Goal: Transaction & Acquisition: Purchase product/service

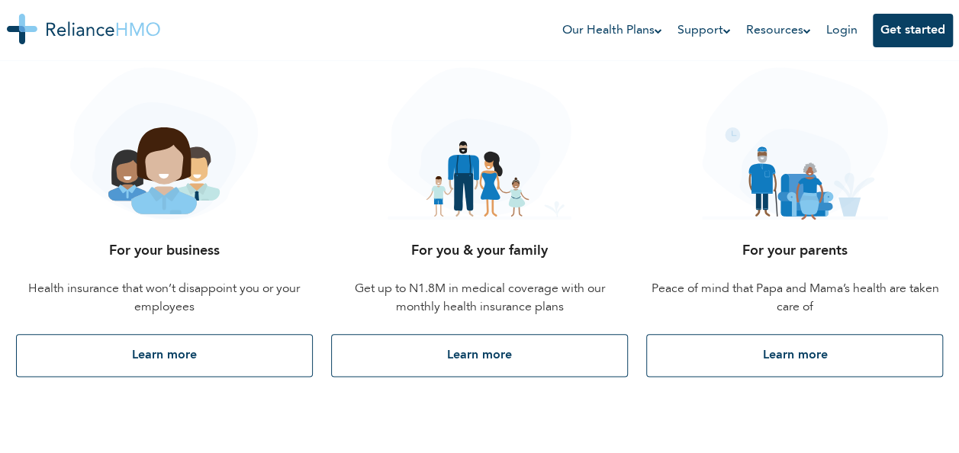
scroll to position [707, 0]
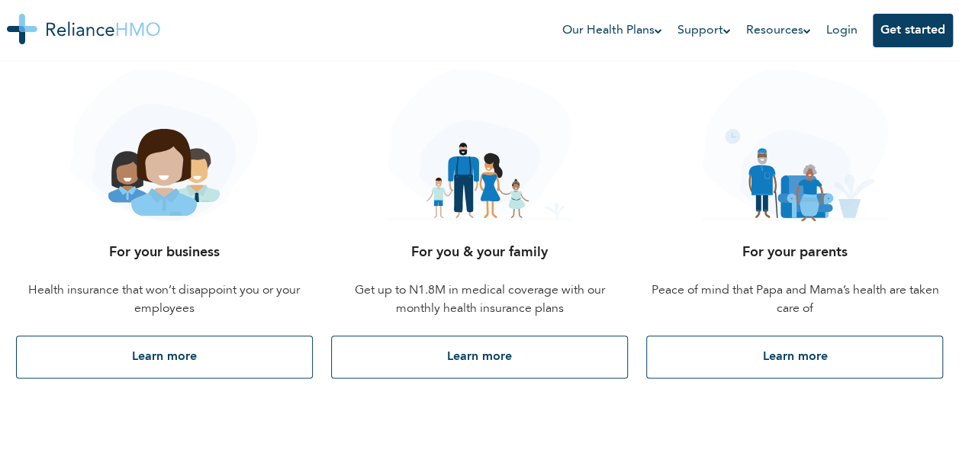
click at [488, 205] on img at bounding box center [479, 145] width 183 height 153
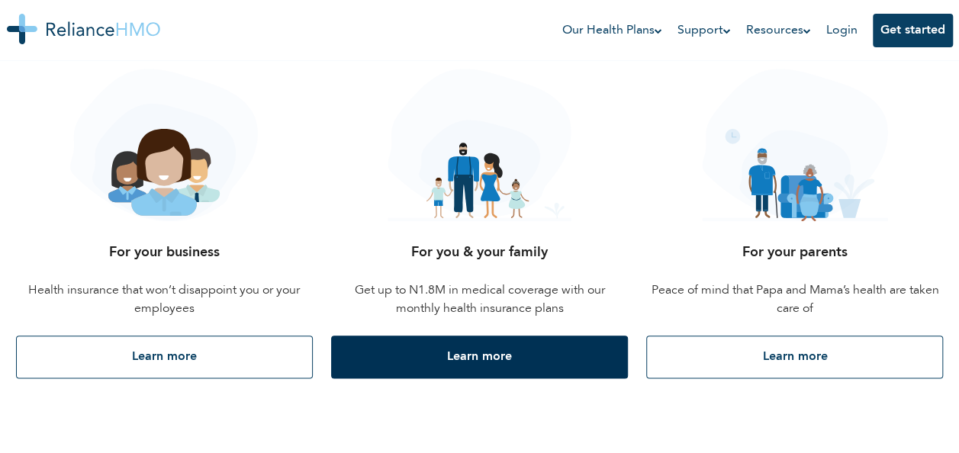
click at [500, 363] on button "Learn more" at bounding box center [479, 357] width 297 height 43
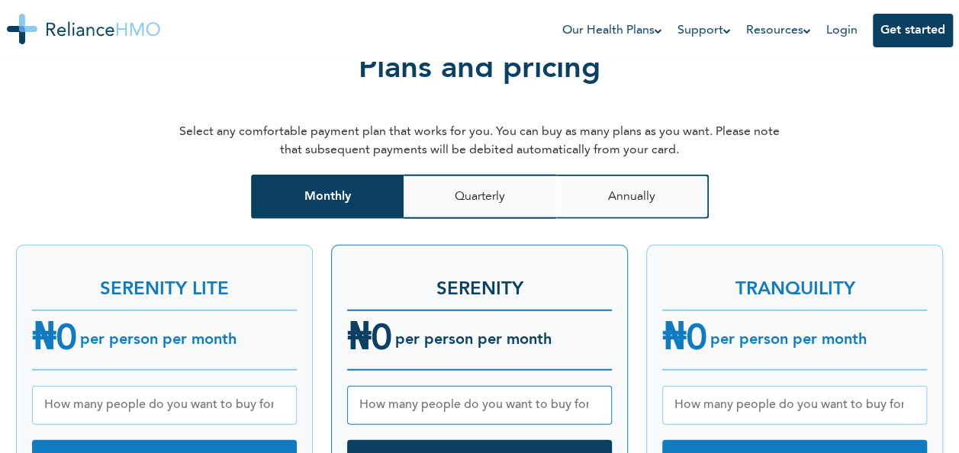
scroll to position [0, 40]
click at [722, 275] on h3 "TRANQUILITY" at bounding box center [794, 282] width 265 height 43
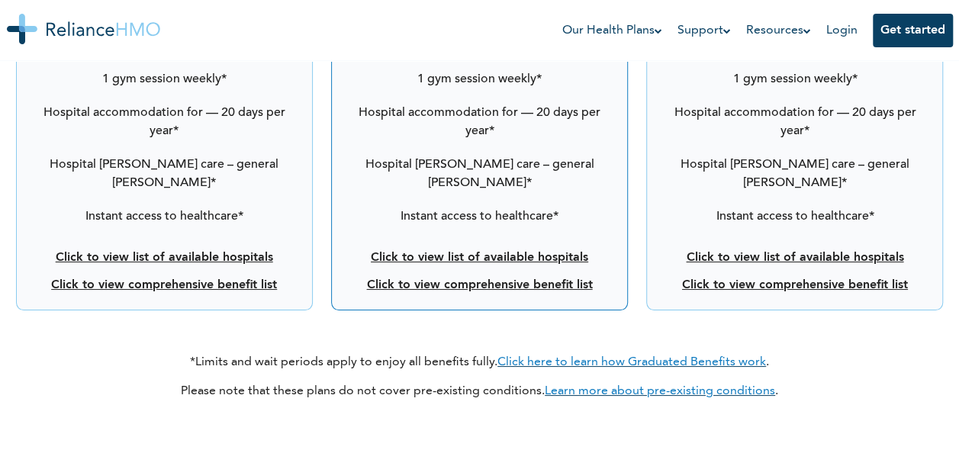
scroll to position [2769, 0]
click at [682, 279] on link "Click to view comprehensive benefit list" at bounding box center [795, 285] width 226 height 12
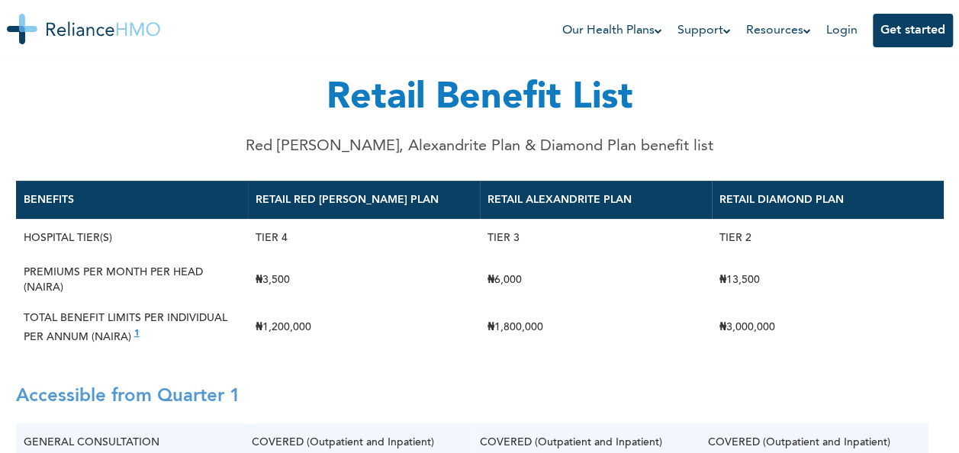
scroll to position [69, 0]
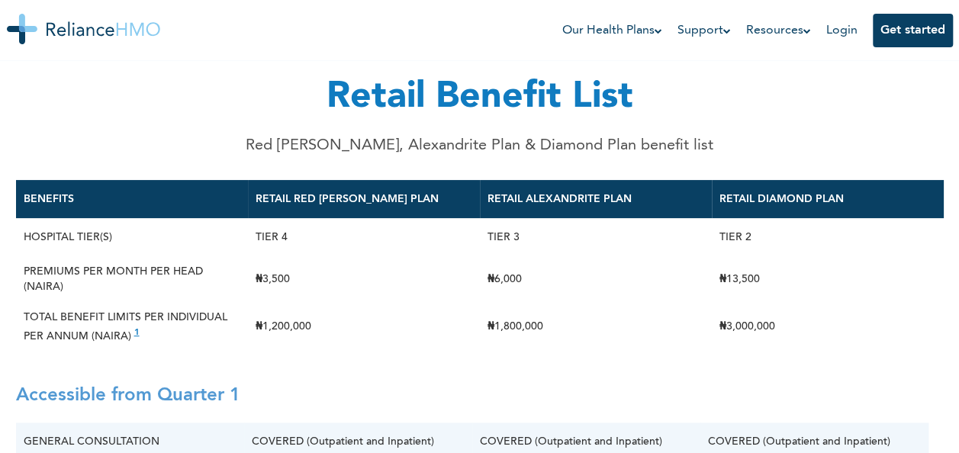
click at [64, 389] on h2 "Accessible from Quarter 1" at bounding box center [480, 396] width 928 height 53
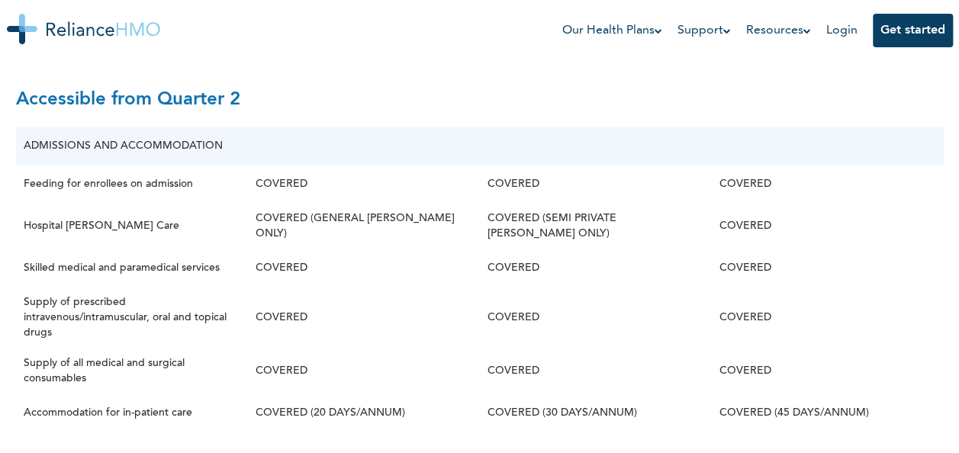
scroll to position [3739, 0]
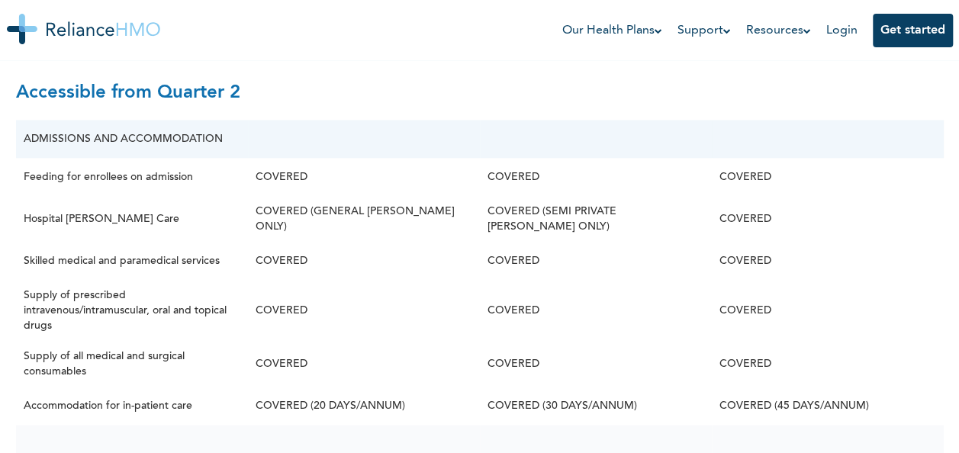
click at [20, 425] on td at bounding box center [132, 444] width 232 height 38
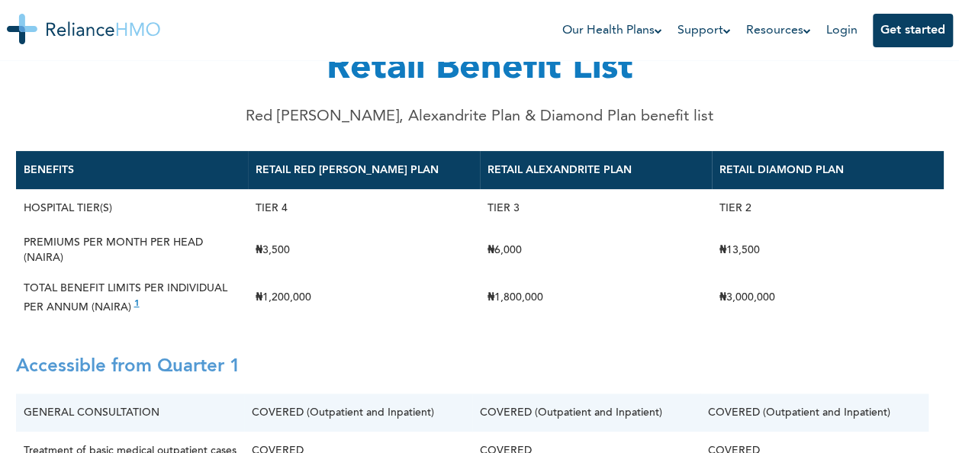
scroll to position [0, 0]
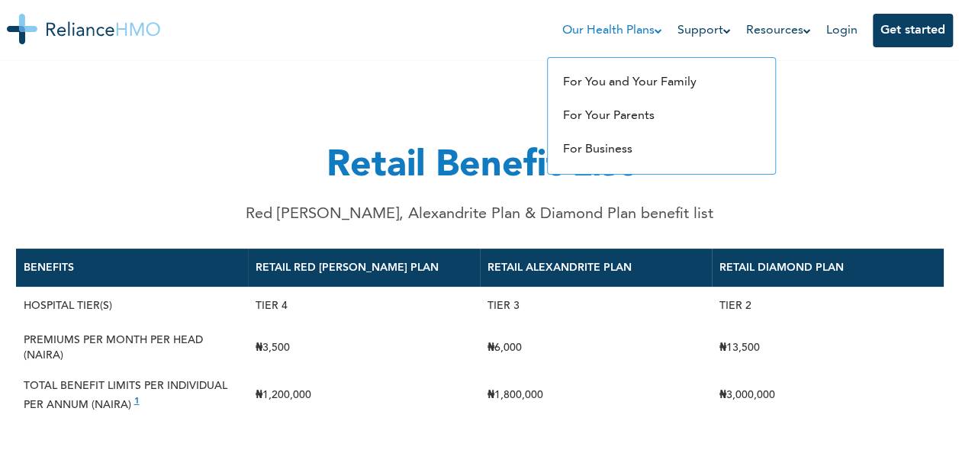
click at [655, 31] on icon at bounding box center [659, 31] width 8 height 8
click at [684, 82] on link "For You and Your Family" at bounding box center [630, 82] width 134 height 12
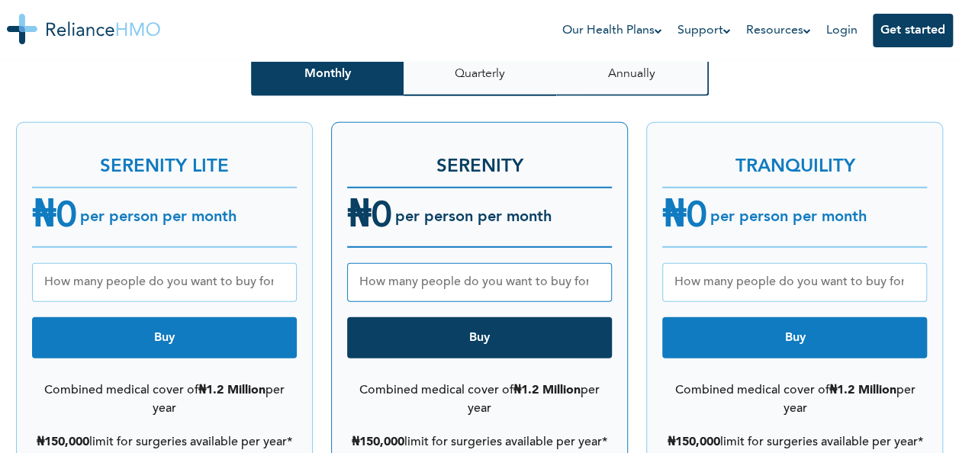
scroll to position [1998, 0]
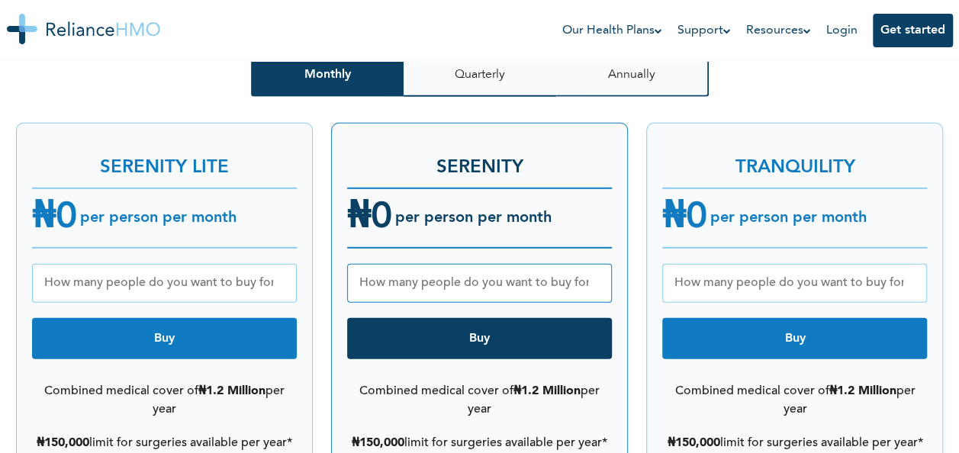
click at [817, 269] on input "number" at bounding box center [794, 283] width 265 height 39
type input "2"
click at [818, 319] on button "Buy" at bounding box center [794, 338] width 265 height 41
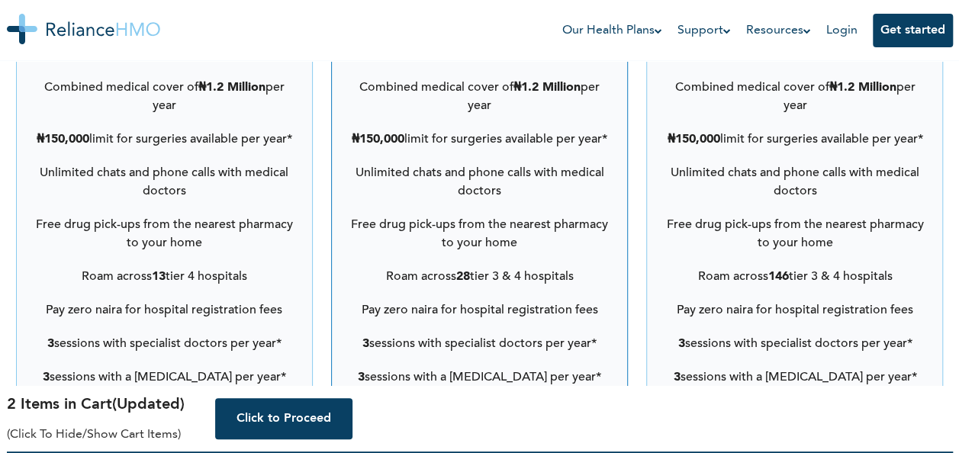
scroll to position [2303, 0]
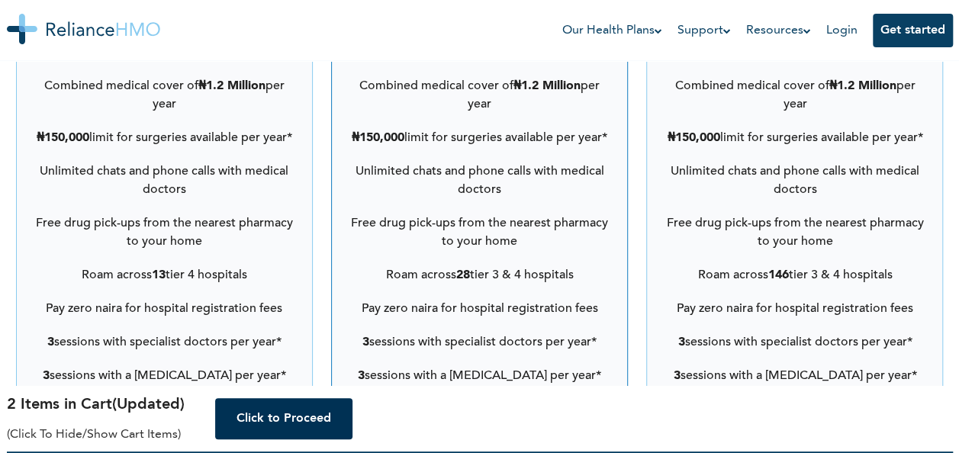
click at [301, 415] on button "Click to Proceed" at bounding box center [283, 418] width 137 height 41
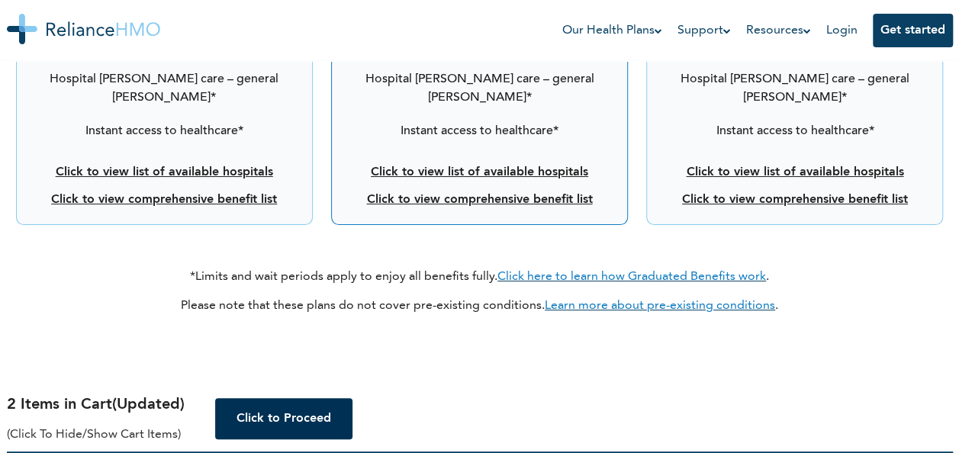
scroll to position [2868, 0]
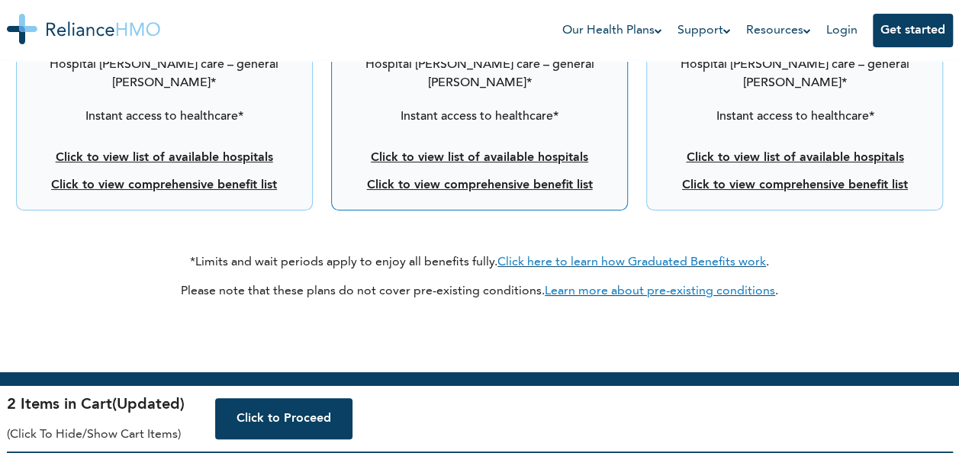
click at [736, 285] on link "Learn more about pre-existing conditions" at bounding box center [660, 291] width 230 height 12
click at [813, 179] on link "Click to view comprehensive benefit list" at bounding box center [795, 185] width 226 height 12
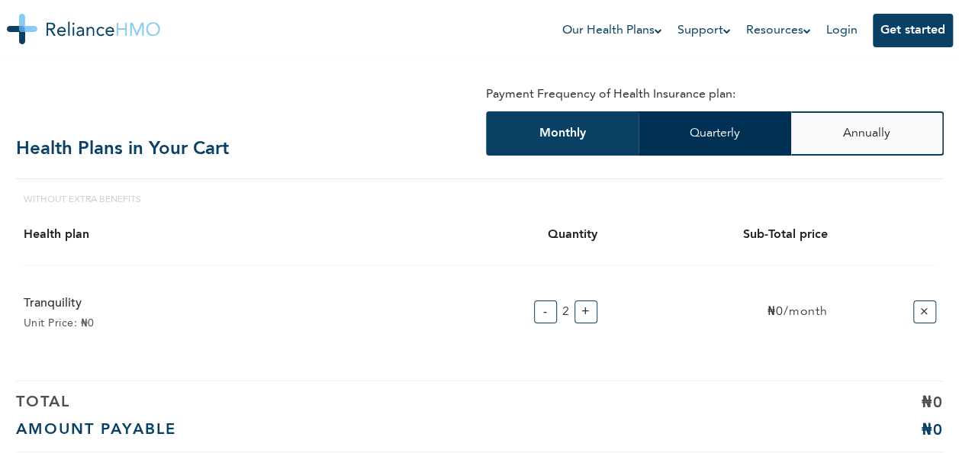
click at [725, 142] on button "Quarterly" at bounding box center [715, 133] width 153 height 44
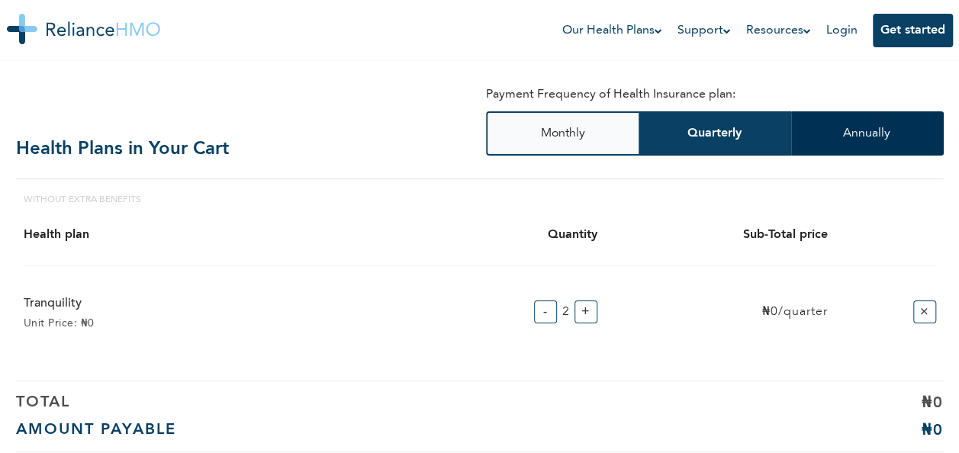
click at [875, 139] on button "Annually" at bounding box center [867, 133] width 153 height 44
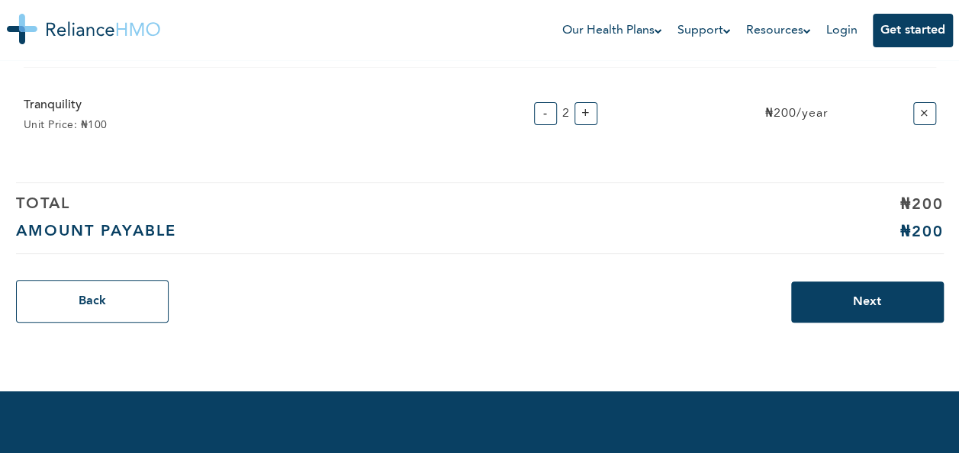
scroll to position [197, 0]
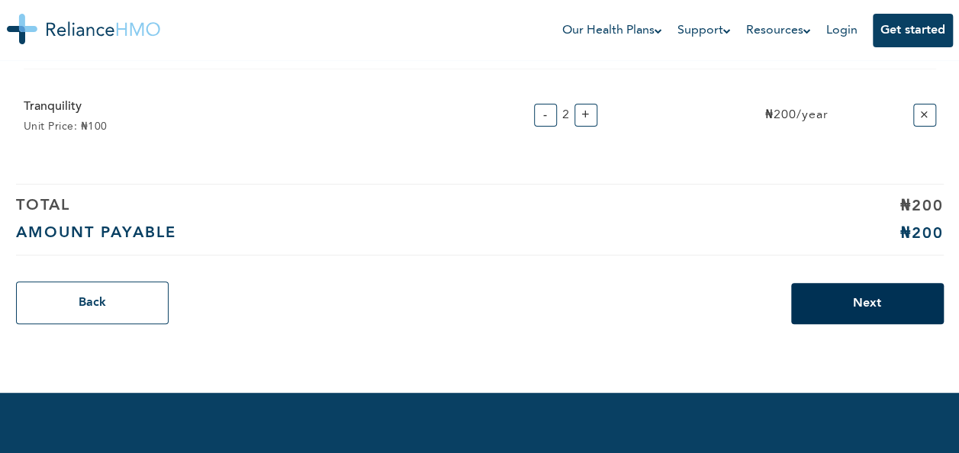
click at [869, 295] on button "Next" at bounding box center [867, 303] width 153 height 41
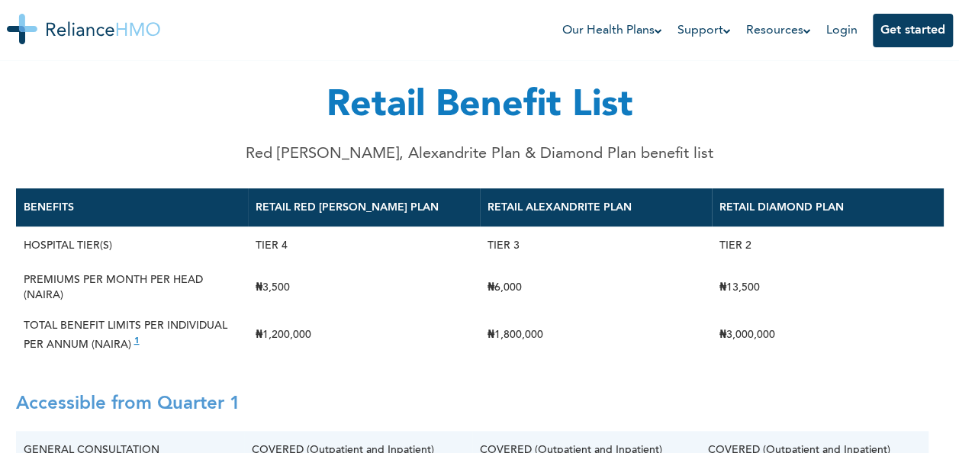
scroll to position [59, 0]
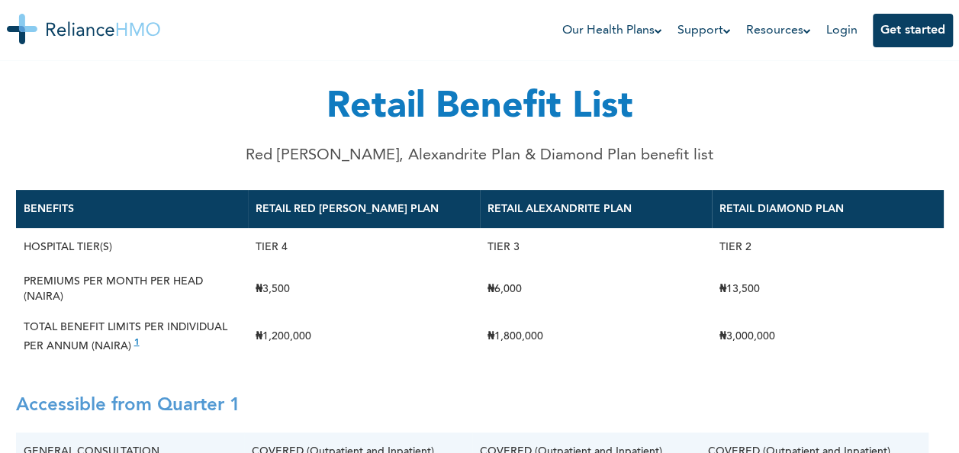
click at [910, 98] on div "Retail Benefit List Red [PERSON_NAME], Alexandrite Plan & Diamond Plan benefit …" at bounding box center [480, 95] width 928 height 153
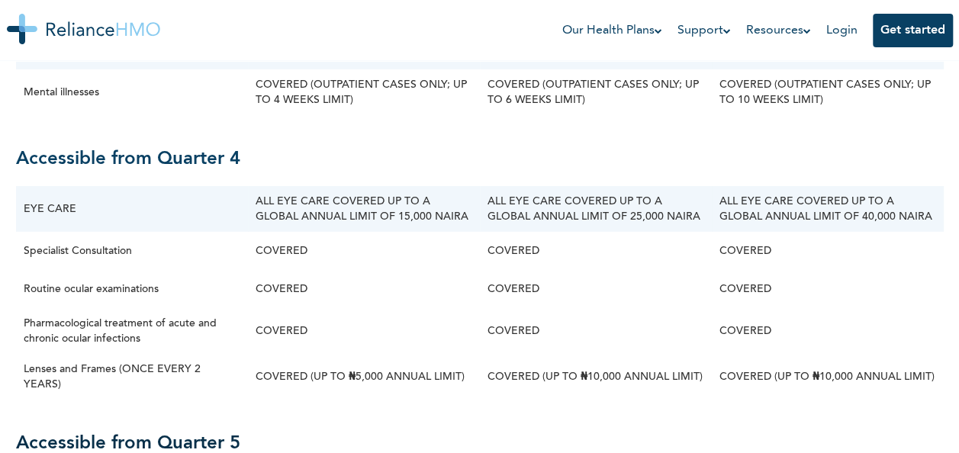
scroll to position [5191, 0]
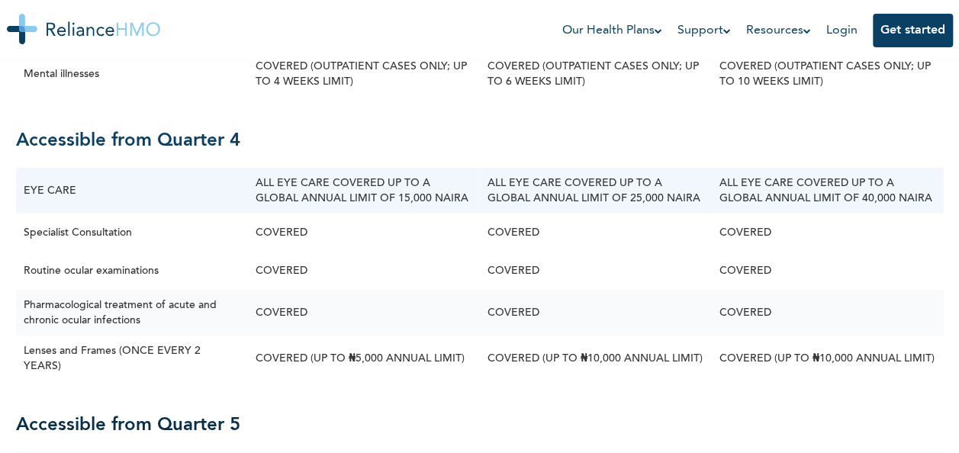
click at [181, 309] on td "Pharmacological treatment of acute and chronic ocular infections" at bounding box center [132, 313] width 232 height 46
click at [193, 316] on td "Pharmacological treatment of acute and chronic ocular infections" at bounding box center [132, 313] width 232 height 46
click at [201, 317] on td "Pharmacological treatment of acute and chronic ocular infections" at bounding box center [132, 313] width 232 height 46
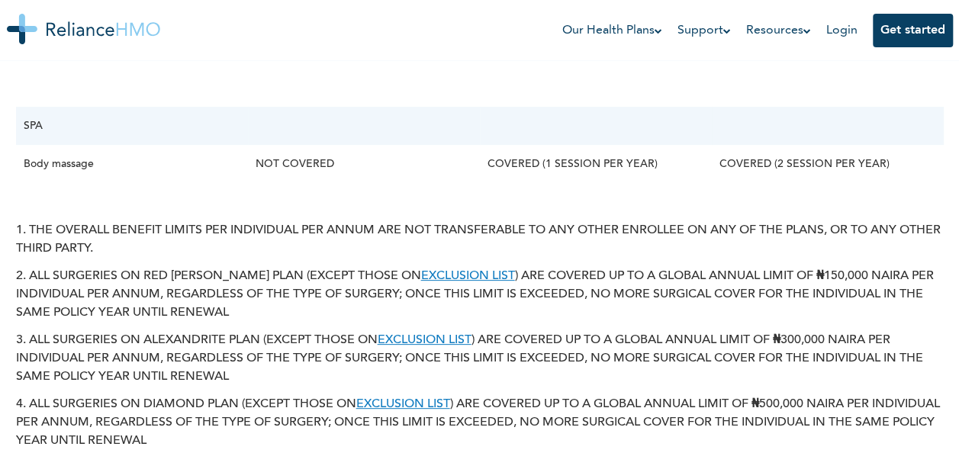
scroll to position [5854, 0]
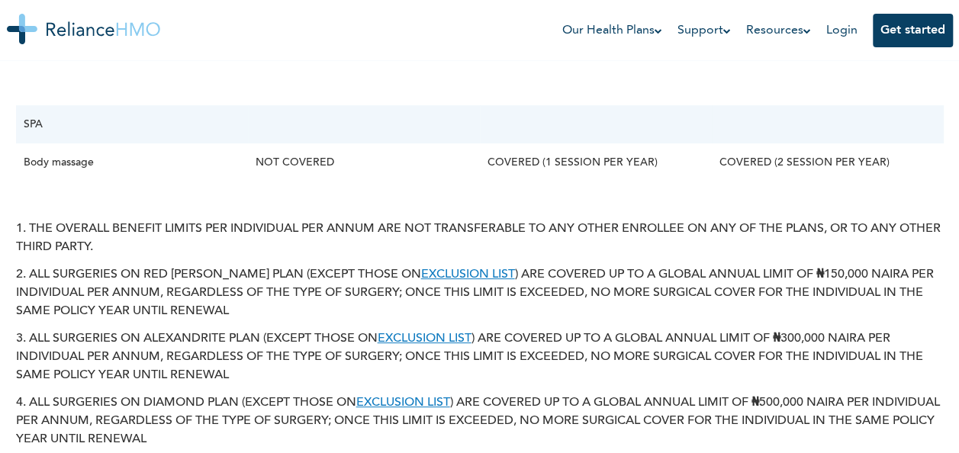
click at [195, 321] on p "2. ALL SURGERIES ON RED [PERSON_NAME] PLAN (EXCEPT THOSE ON EXCLUSION LIST ) AR…" at bounding box center [480, 293] width 928 height 55
click at [219, 299] on p "2. ALL SURGERIES ON RED [PERSON_NAME] PLAN (EXCEPT THOSE ON EXCLUSION LIST ) AR…" at bounding box center [480, 293] width 928 height 55
click at [208, 319] on p "2. ALL SURGERIES ON RED [PERSON_NAME] PLAN (EXCEPT THOSE ON EXCLUSION LIST ) AR…" at bounding box center [480, 293] width 928 height 55
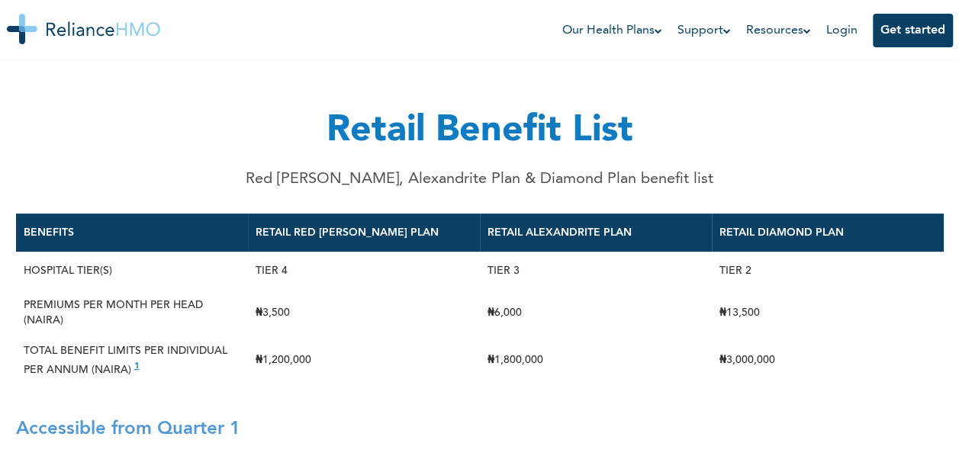
scroll to position [0, 0]
